Goal: Check status: Check status

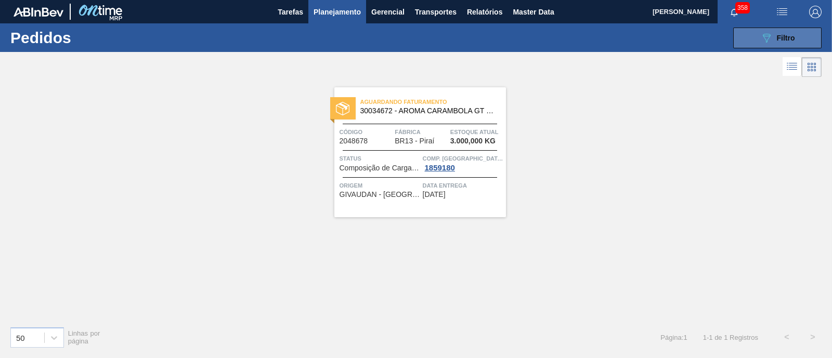
drag, startPoint x: 0, startPoint y: 0, endPoint x: 763, endPoint y: 40, distance: 763.7
click at [763, 40] on icon "089F7B8B-B2A5-4AFE-B5C0-19BA573D28AC" at bounding box center [766, 38] width 12 height 12
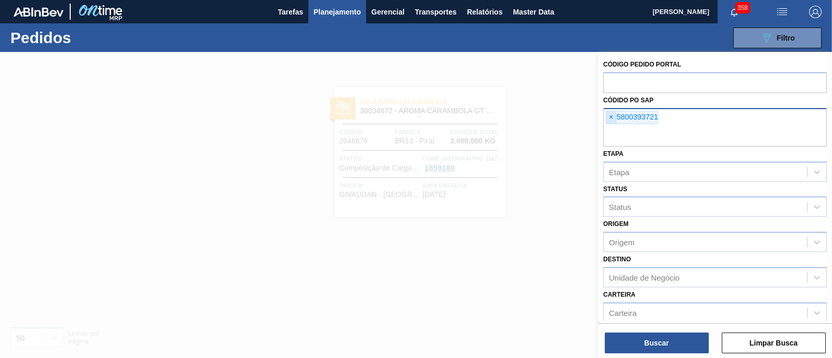
click at [613, 117] on span "×" at bounding box center [611, 117] width 10 height 12
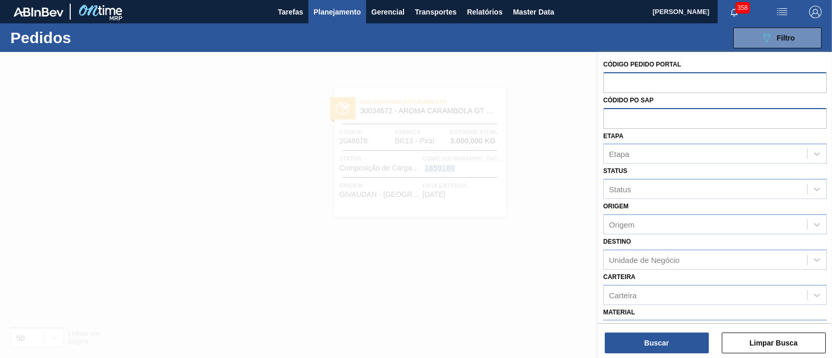
click at [632, 77] on input "text" at bounding box center [715, 82] width 224 height 20
paste input "2048933"
type input "2048933"
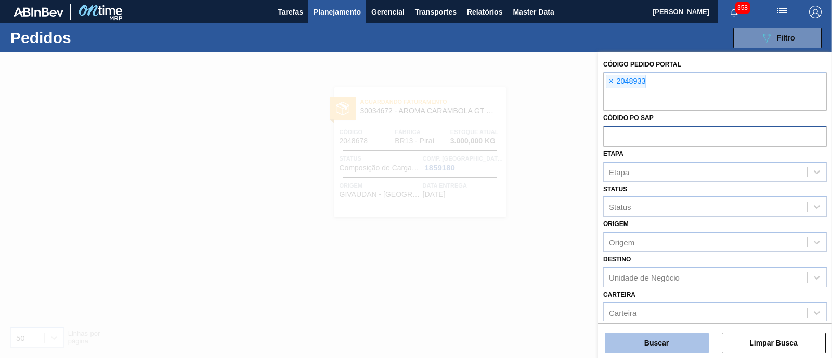
click at [653, 339] on button "Buscar" at bounding box center [657, 343] width 104 height 21
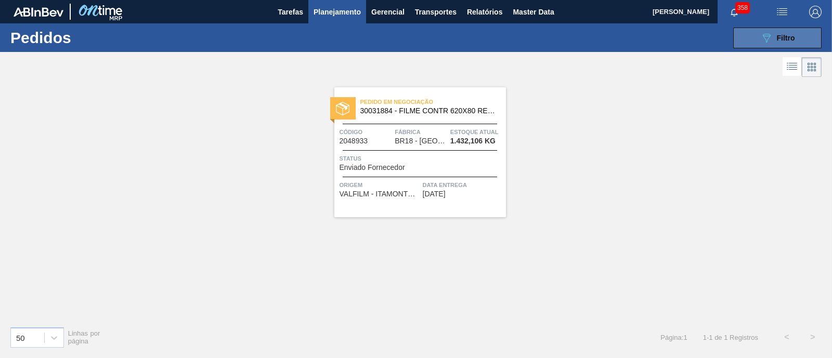
click at [772, 41] on div "089F7B8B-B2A5-4AFE-B5C0-19BA573D28AC Filtro" at bounding box center [777, 38] width 35 height 12
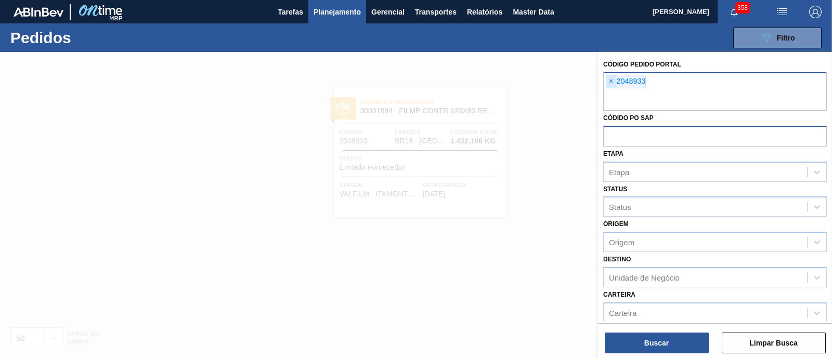
click at [608, 83] on span "×" at bounding box center [611, 81] width 10 height 12
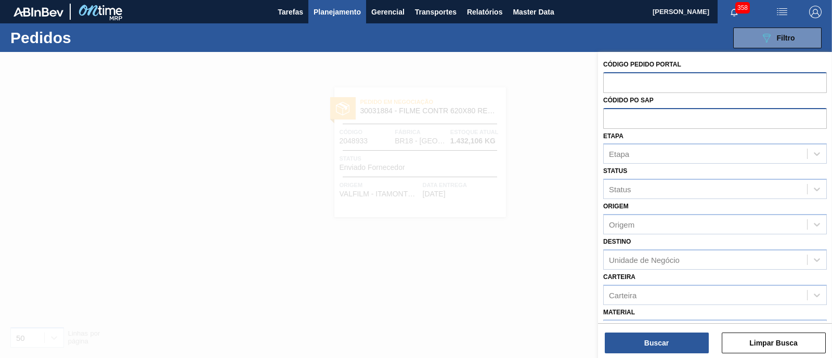
click at [608, 83] on input "text" at bounding box center [715, 82] width 224 height 20
paste input "276685"
type input "276685"
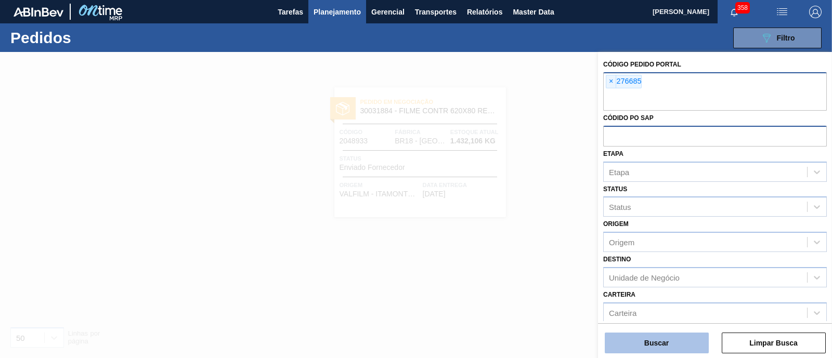
click at [641, 342] on button "Buscar" at bounding box center [657, 343] width 104 height 21
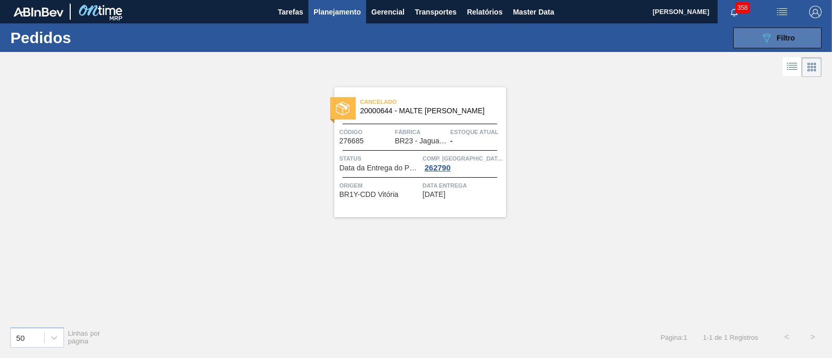
click at [767, 35] on icon "089F7B8B-B2A5-4AFE-B5C0-19BA573D28AC" at bounding box center [766, 38] width 12 height 12
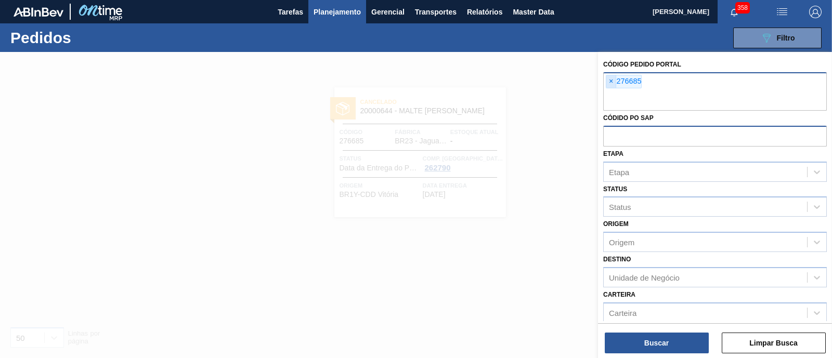
click at [614, 82] on span "×" at bounding box center [611, 81] width 10 height 12
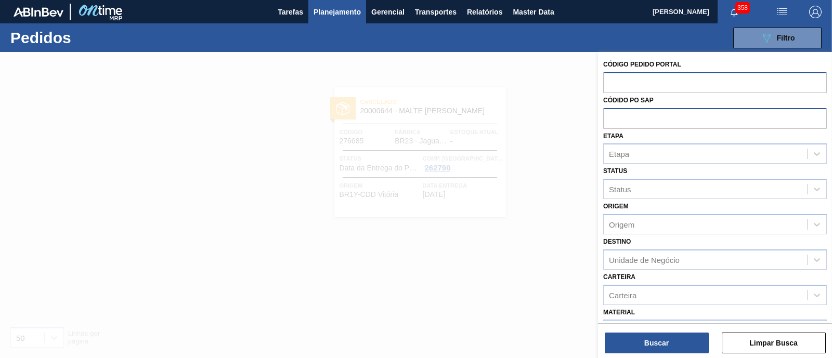
paste input "2029113"
type input "2029113"
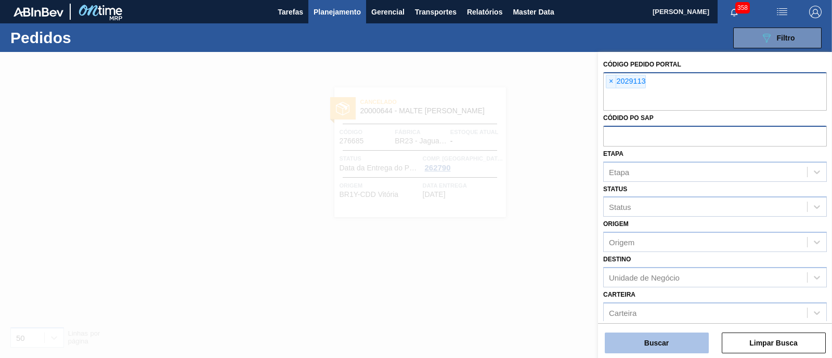
click at [656, 334] on button "Buscar" at bounding box center [657, 343] width 104 height 21
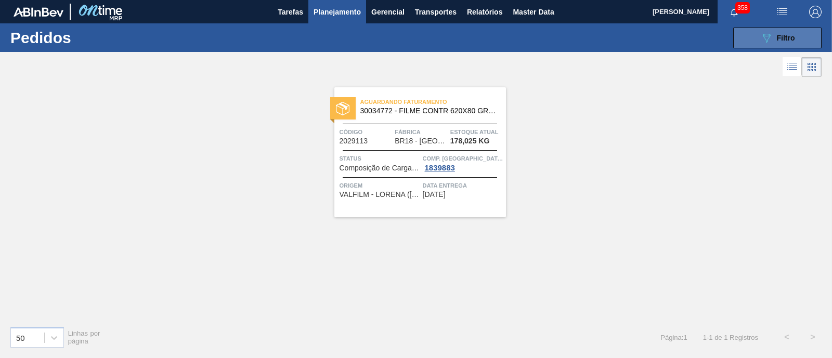
click at [762, 36] on icon "089F7B8B-B2A5-4AFE-B5C0-19BA573D28AC" at bounding box center [766, 38] width 12 height 12
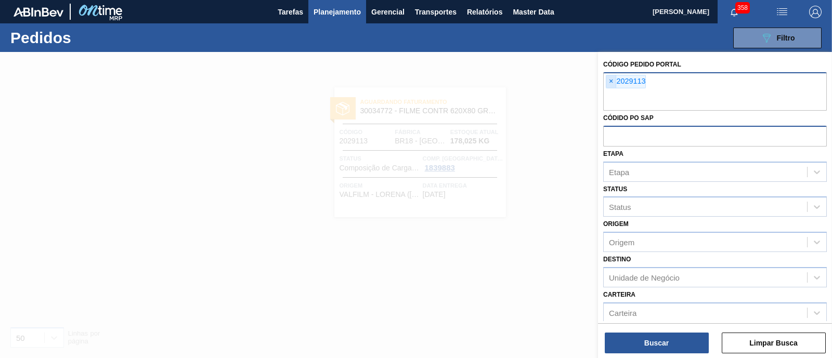
click at [608, 82] on span "×" at bounding box center [611, 81] width 10 height 12
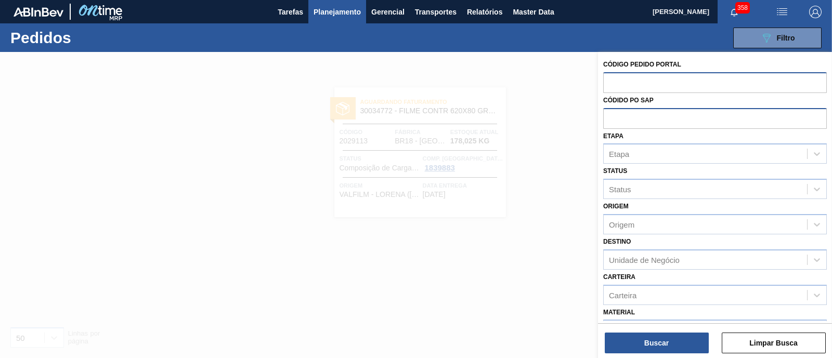
click at [623, 86] on input "text" at bounding box center [715, 82] width 224 height 20
paste input "2031636"
type input "2031636"
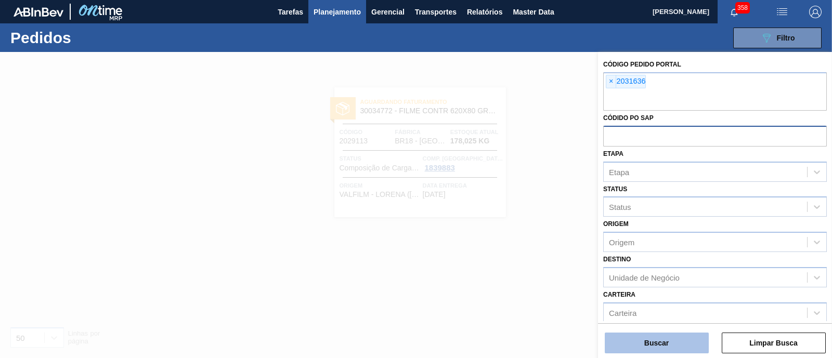
click at [648, 340] on button "Buscar" at bounding box center [657, 343] width 104 height 21
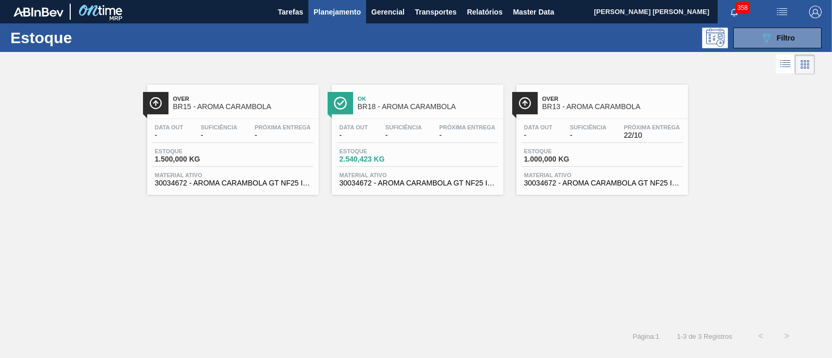
scroll to position [64, 0]
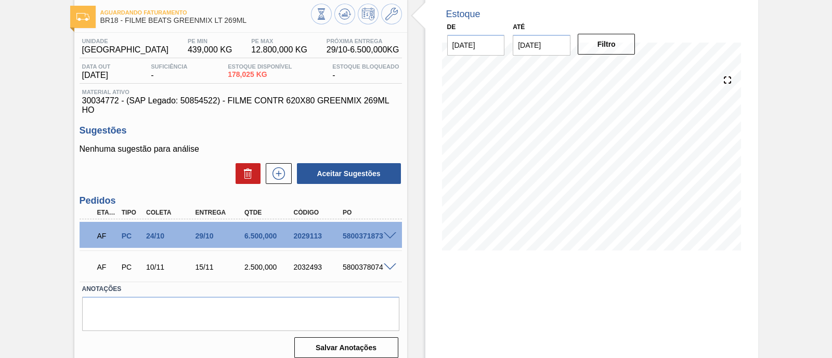
scroll to position [23, 0]
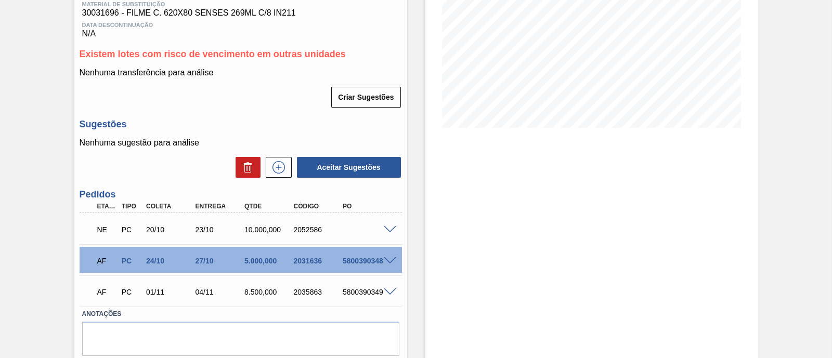
scroll to position [195, 0]
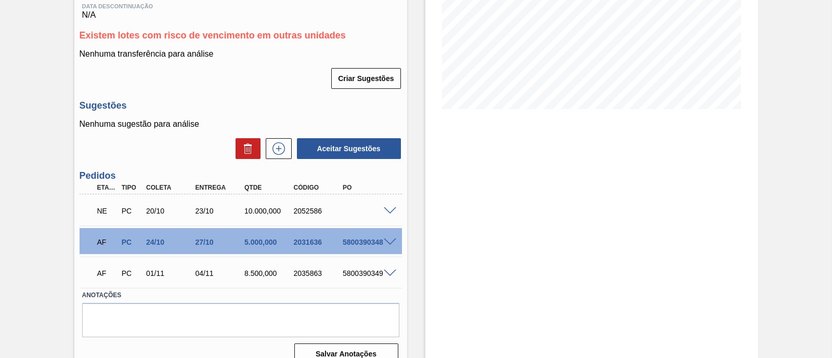
click at [389, 212] on span at bounding box center [390, 211] width 12 height 8
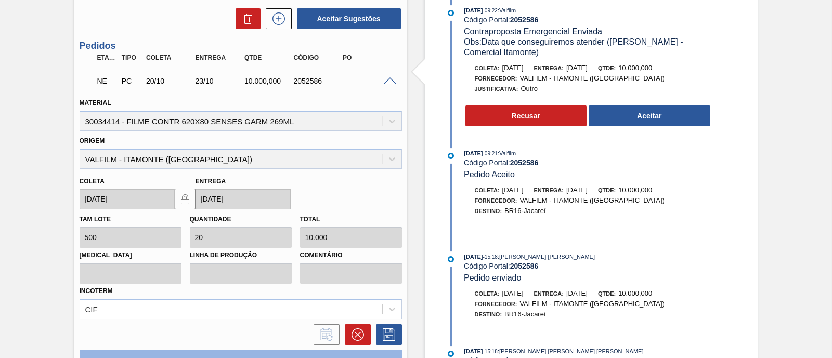
scroll to position [0, 0]
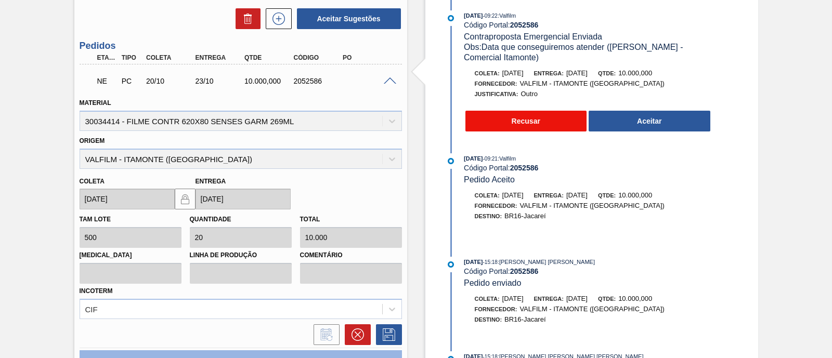
click at [544, 132] on button "Recusar" at bounding box center [526, 121] width 122 height 21
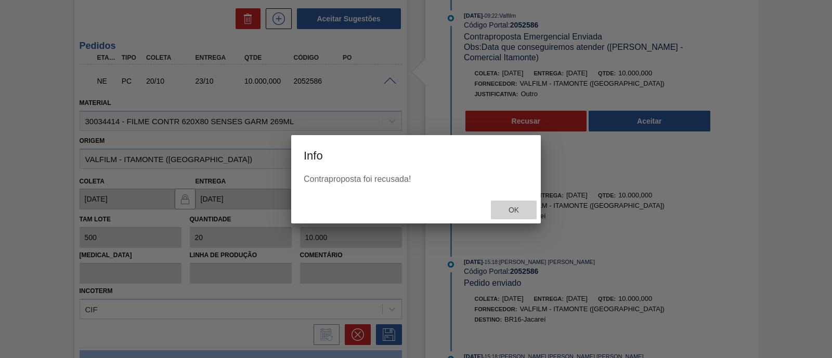
click at [516, 206] on div "Ok" at bounding box center [514, 210] width 46 height 19
